Goal: Task Accomplishment & Management: Use online tool/utility

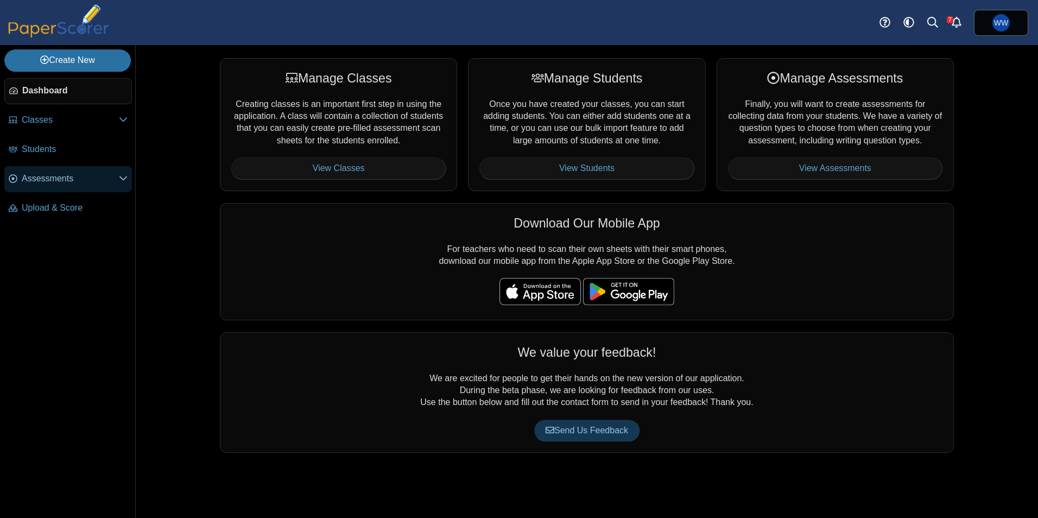
click at [45, 173] on span "Assessments" at bounding box center [70, 179] width 97 height 12
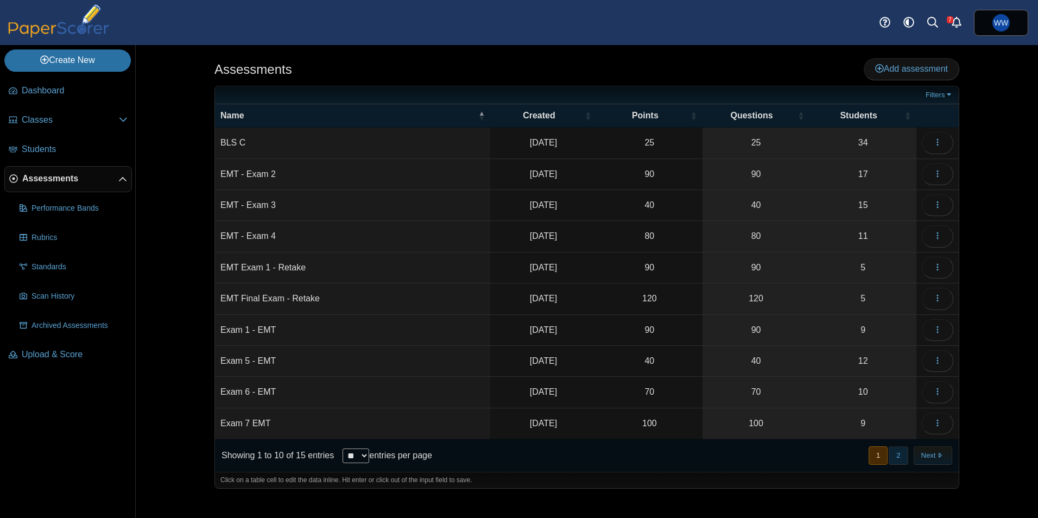
click at [901, 455] on button "2" at bounding box center [898, 455] width 19 height 18
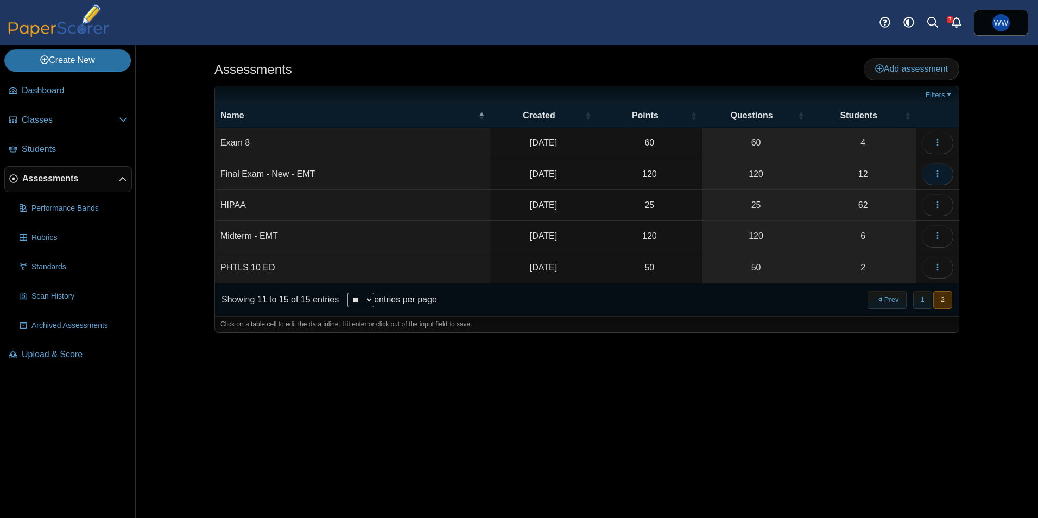
click at [942, 170] on button "button" at bounding box center [937, 174] width 31 height 22
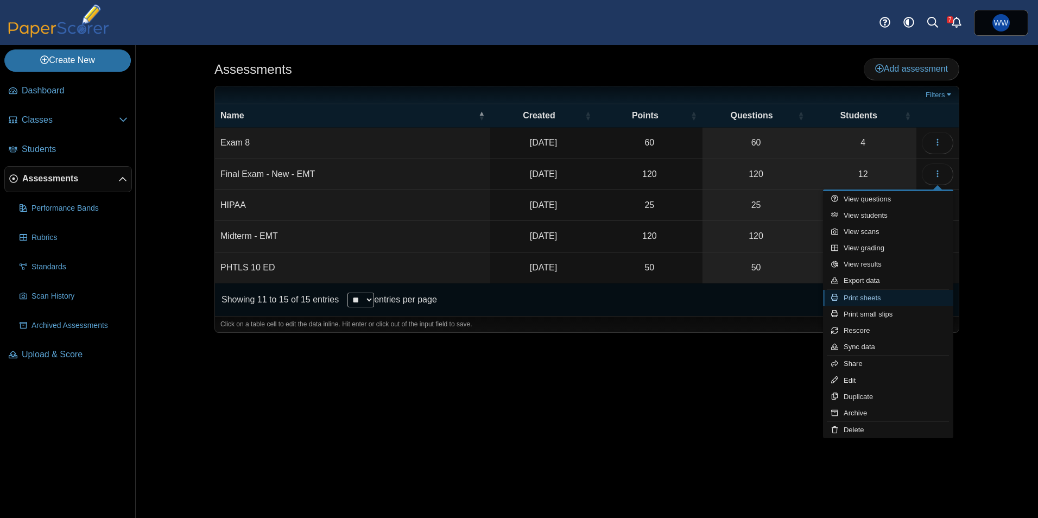
click at [895, 297] on link "Print sheets" at bounding box center [888, 298] width 130 height 16
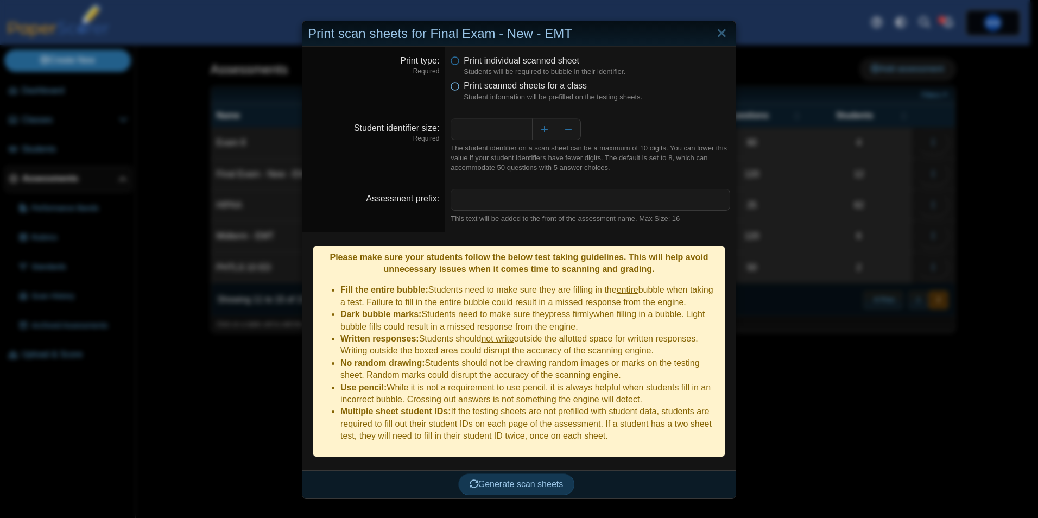
click at [452, 87] on icon at bounding box center [455, 84] width 9 height 8
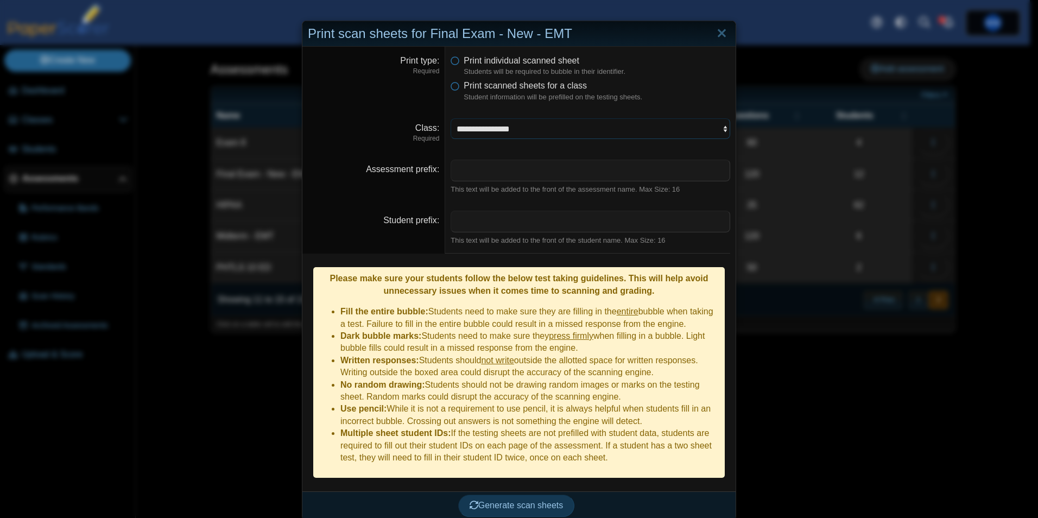
click at [523, 133] on select "**********" at bounding box center [591, 128] width 280 height 21
select select "**********"
click at [451, 118] on select "**********" at bounding box center [591, 128] width 280 height 21
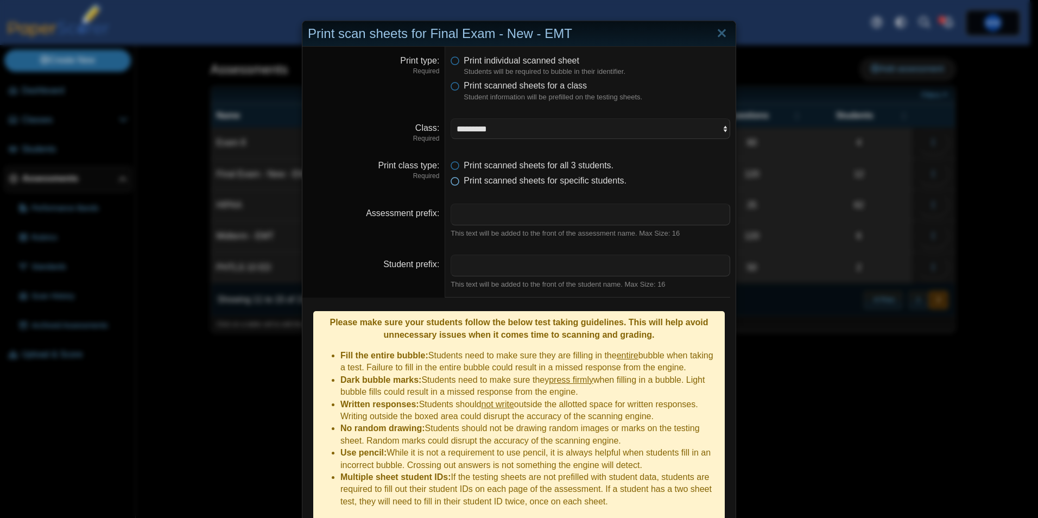
click at [469, 181] on span "Print scanned sheets for specific students." at bounding box center [545, 180] width 163 height 9
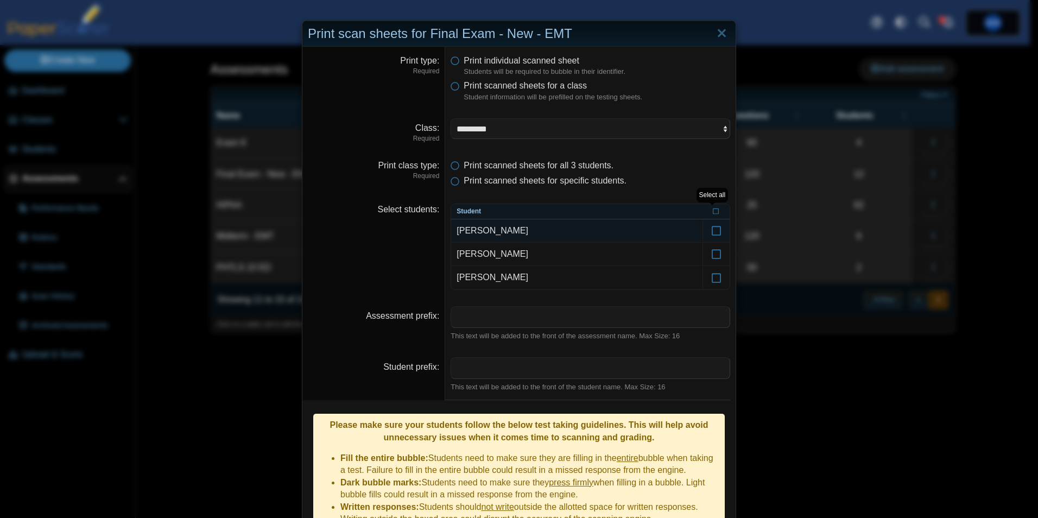
click at [484, 232] on td "[PERSON_NAME]" at bounding box center [576, 230] width 251 height 23
click at [711, 249] on icon at bounding box center [716, 249] width 11 height 10
click at [716, 276] on icon at bounding box center [716, 273] width 11 height 10
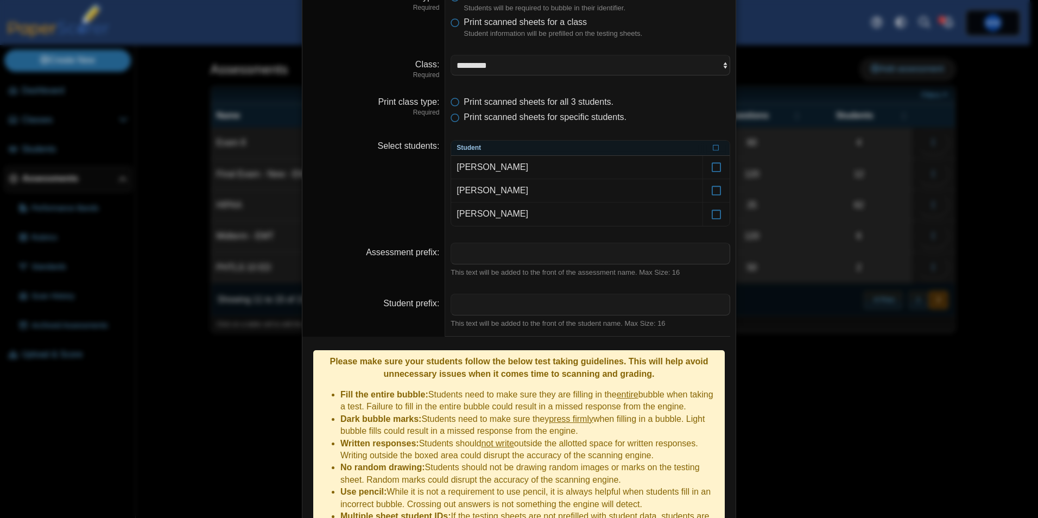
scroll to position [137, 0]
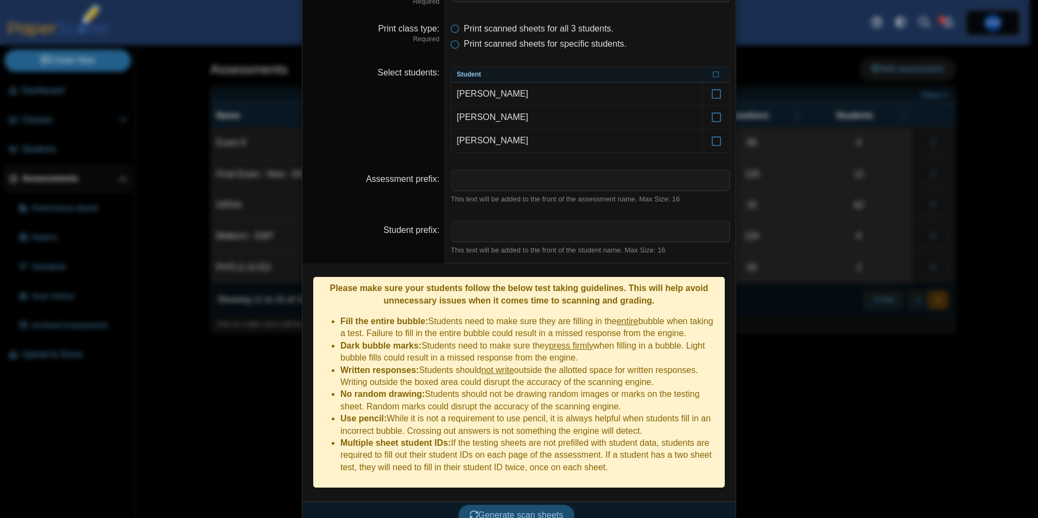
click at [537, 510] on span "Generate scan sheets" at bounding box center [517, 514] width 94 height 9
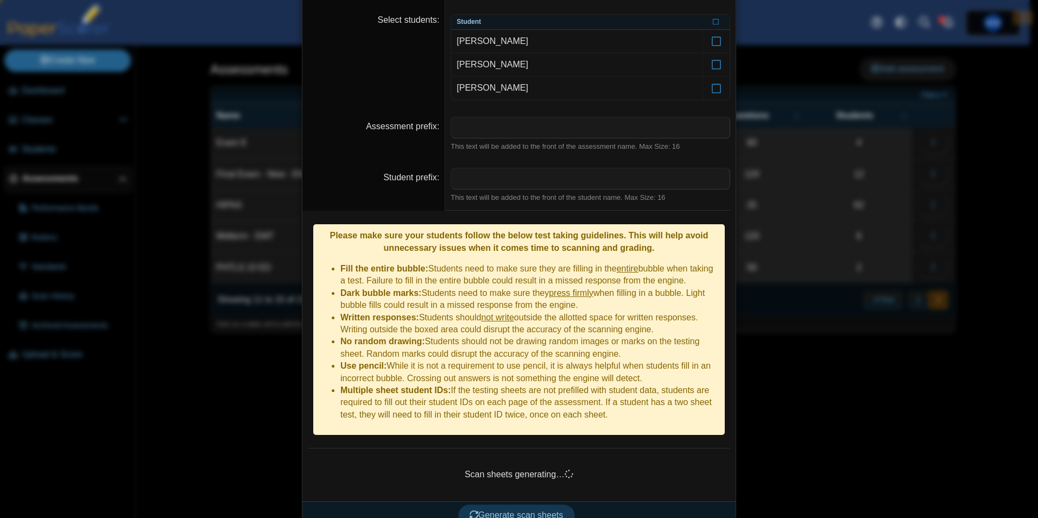
scroll to position [190, 0]
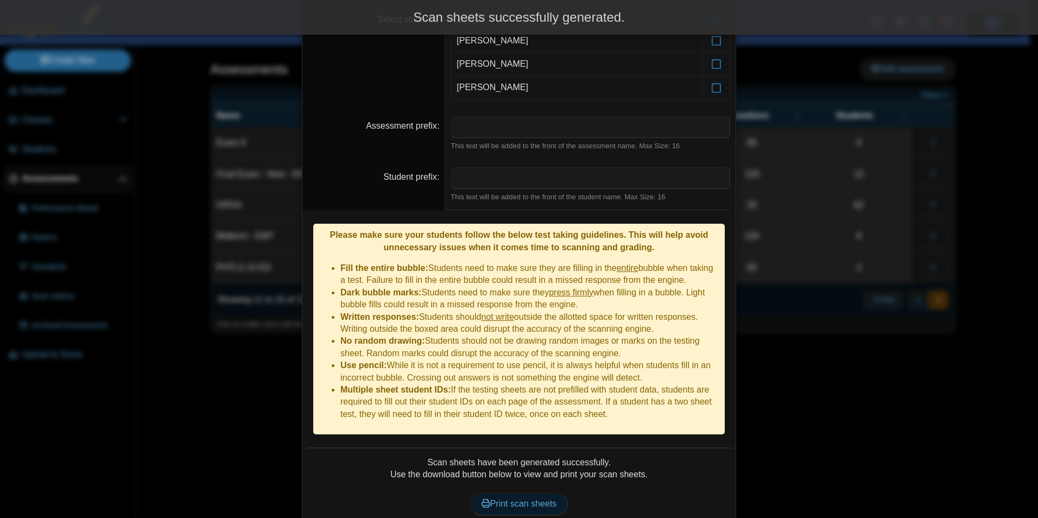
click at [537, 493] on link "Print scan sheets" at bounding box center [519, 504] width 98 height 22
